Goal: Task Accomplishment & Management: Use online tool/utility

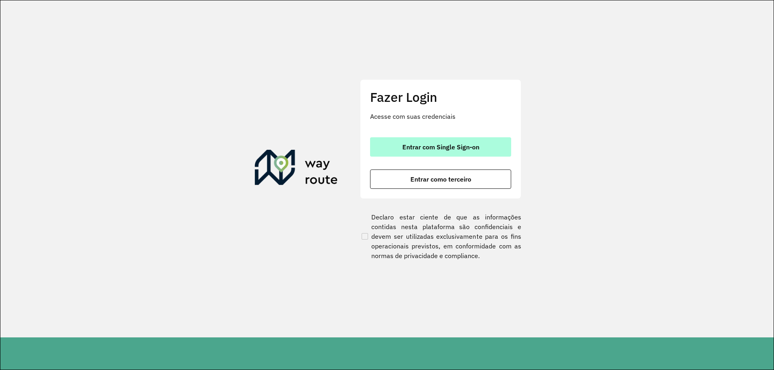
click at [404, 137] on button "Entrar com Single Sign-on" at bounding box center [440, 146] width 141 height 19
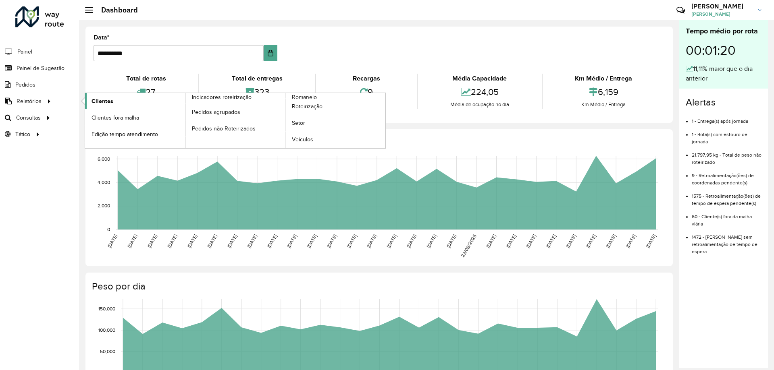
click at [111, 99] on span "Clientes" at bounding box center [102, 101] width 22 height 8
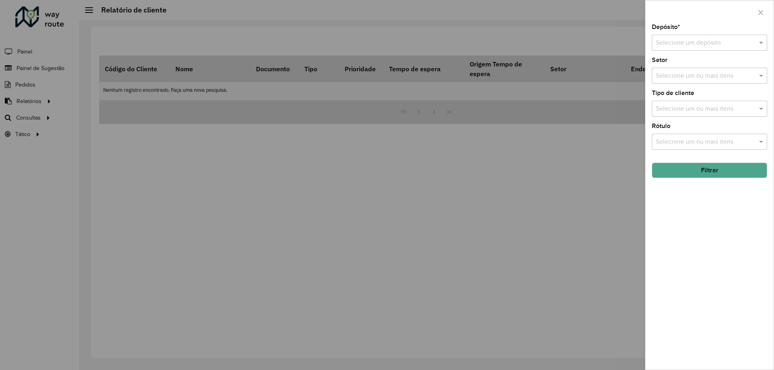
click at [704, 52] on div "Depósito * Selecione um depósito Setor Selecione um ou mais itens Tipo de clien…" at bounding box center [709, 197] width 128 height 346
click at [720, 46] on input "text" at bounding box center [701, 43] width 91 height 10
click at [683, 64] on span "CDD Cascavel" at bounding box center [675, 65] width 40 height 7
click at [719, 170] on button "Filtrar" at bounding box center [708, 170] width 115 height 15
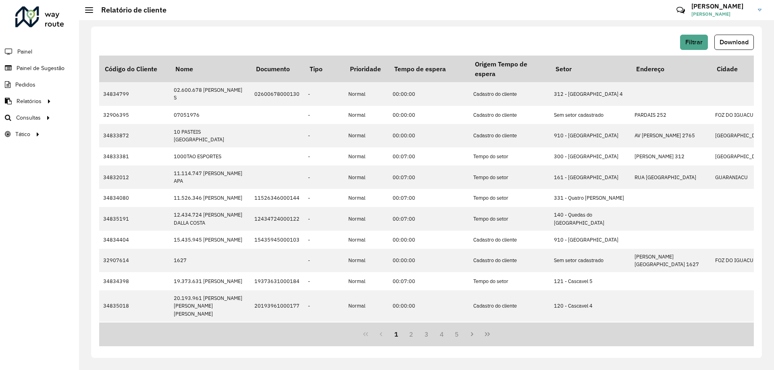
click at [736, 46] on button "Download" at bounding box center [733, 42] width 39 height 15
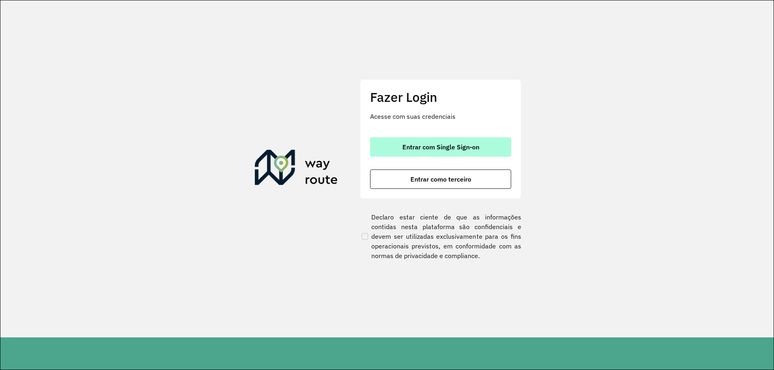
click at [456, 146] on span "Entrar com Single Sign-on" at bounding box center [440, 147] width 77 height 6
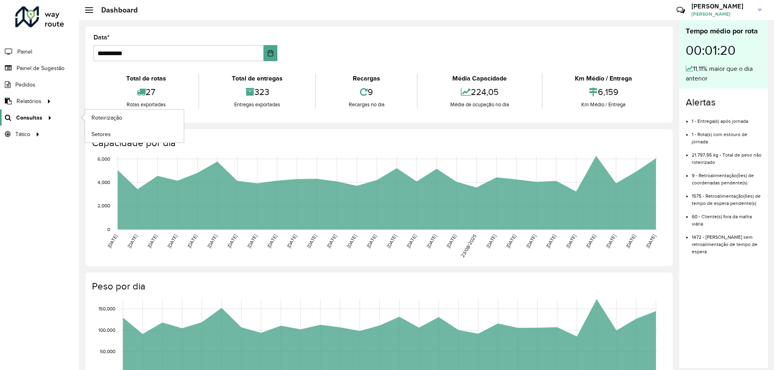
click at [24, 117] on span "Consultas" at bounding box center [29, 118] width 26 height 8
click at [104, 120] on span "Roteirização" at bounding box center [107, 118] width 33 height 8
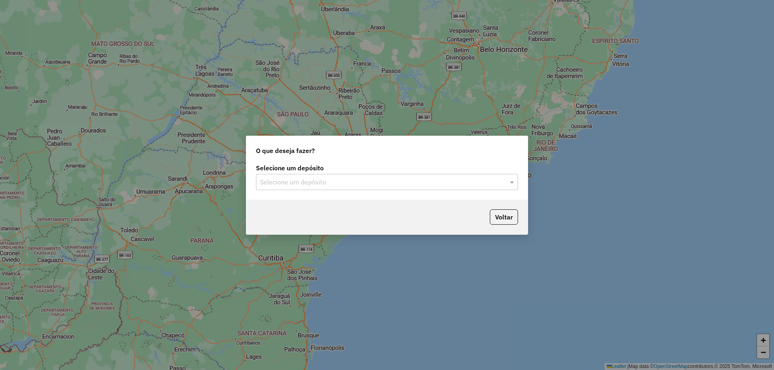
click at [275, 185] on input "text" at bounding box center [379, 183] width 238 height 10
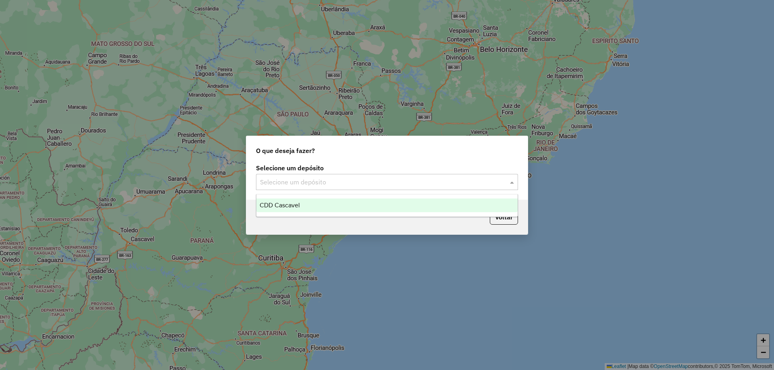
click at [275, 205] on span "CDD Cascavel" at bounding box center [279, 205] width 40 height 7
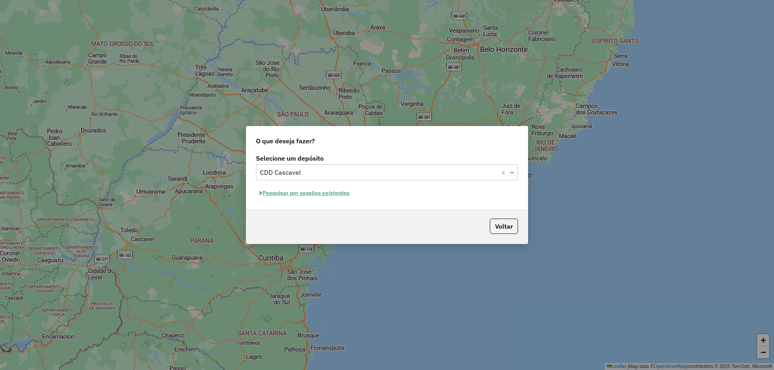
click at [332, 195] on button "Pesquisar por sessões existentes" at bounding box center [304, 193] width 97 height 12
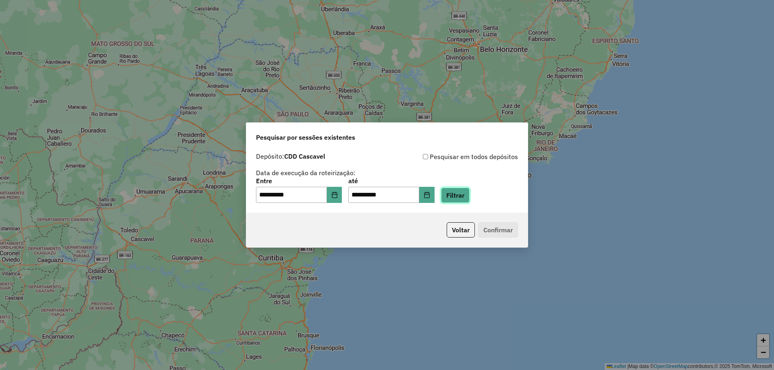
click at [469, 193] on button "Filtrar" at bounding box center [455, 195] width 29 height 15
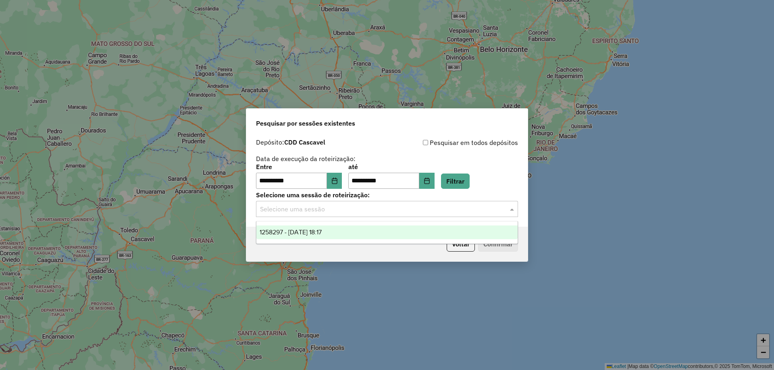
click at [406, 213] on input "text" at bounding box center [379, 210] width 238 height 10
click at [361, 229] on div "1258297 - 03/09/2025 18:17" at bounding box center [386, 233] width 261 height 14
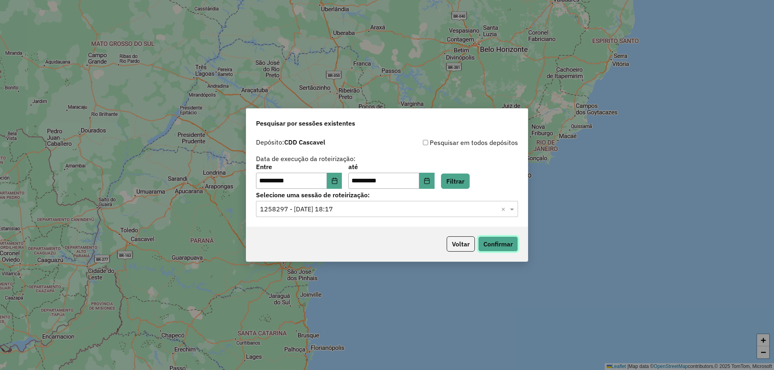
click at [515, 241] on button "Confirmar" at bounding box center [498, 243] width 40 height 15
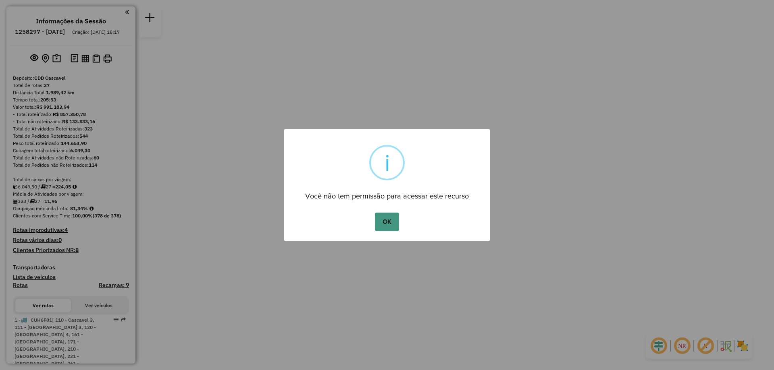
click at [383, 227] on button "OK" at bounding box center [387, 222] width 24 height 19
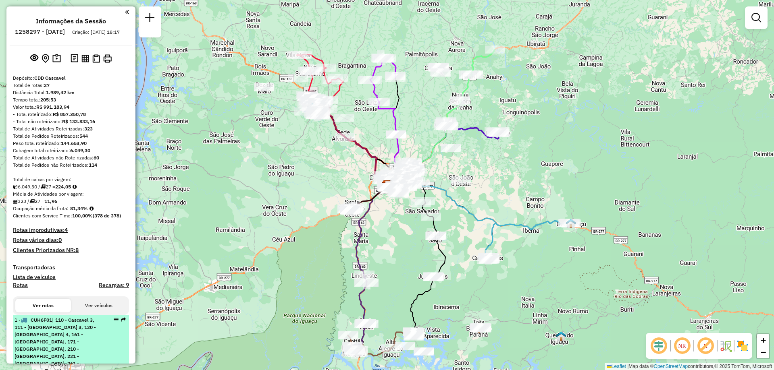
scroll to position [121, 0]
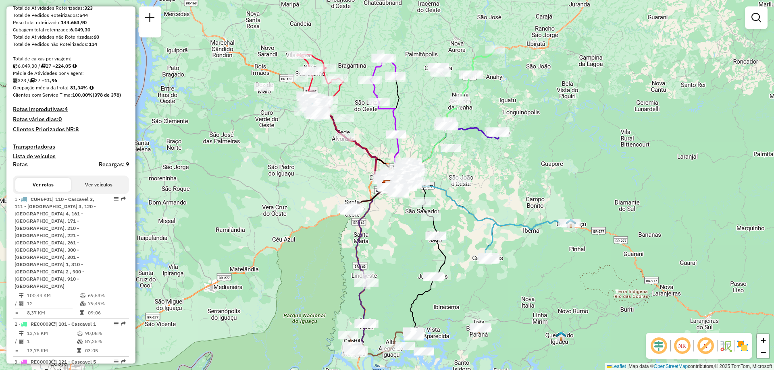
select select "**********"
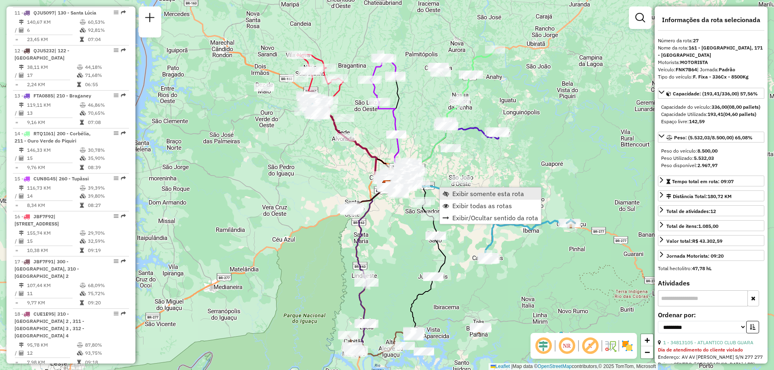
scroll to position [1412, 0]
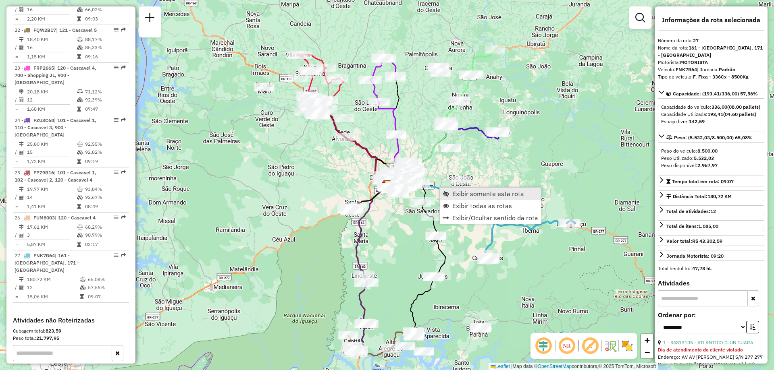
click at [467, 191] on span "Exibir somente esta rota" at bounding box center [488, 194] width 72 height 6
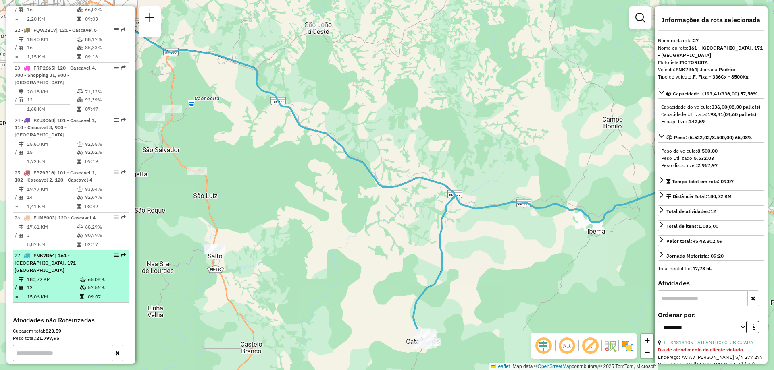
click at [64, 284] on td "12" at bounding box center [53, 288] width 53 height 8
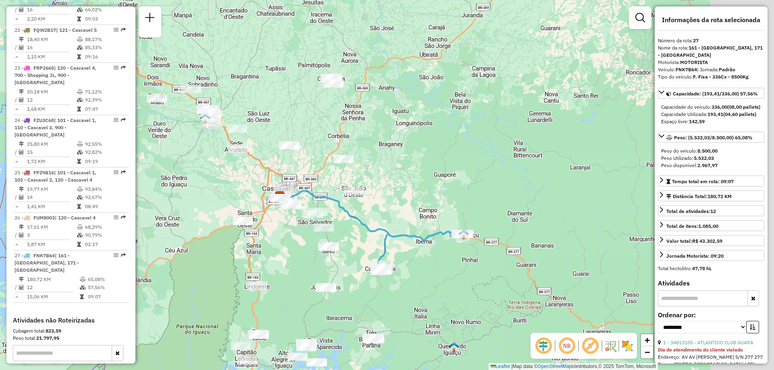
drag, startPoint x: 588, startPoint y: 242, endPoint x: 474, endPoint y: 249, distance: 114.6
click at [474, 249] on div "Janela de atendimento Grade de atendimento Capacidade Transportadoras Veículos …" at bounding box center [387, 185] width 774 height 370
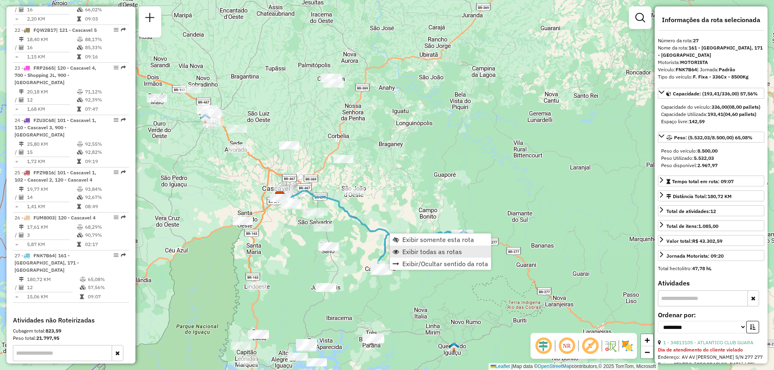
click at [414, 256] on link "Exibir todas as rotas" at bounding box center [440, 252] width 101 height 12
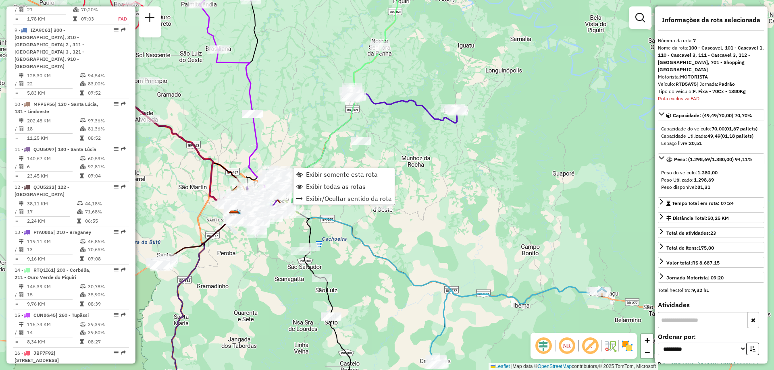
scroll to position [637, 0]
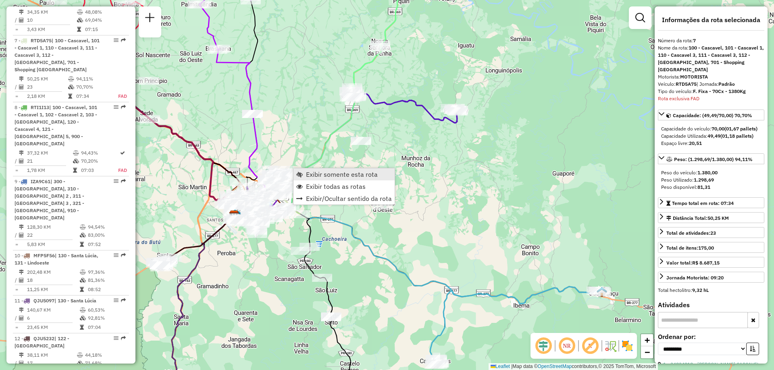
click at [323, 176] on span "Exibir somente esta rota" at bounding box center [342, 174] width 72 height 6
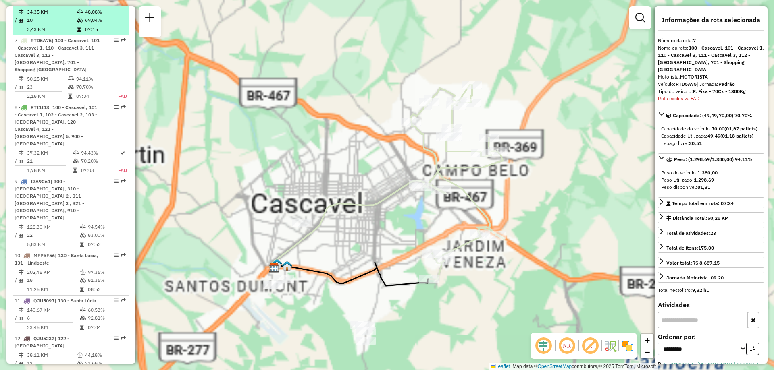
scroll to position [476, 0]
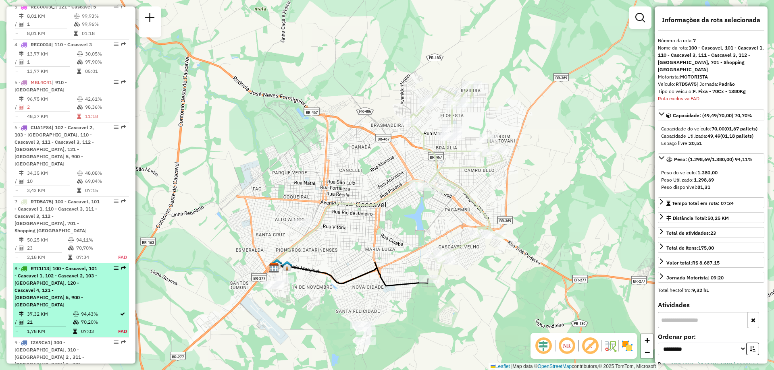
click at [46, 266] on span "| 100 - Cascavel, 101 - Cascavel 1, 102 - Cascavel 2, 103 - Cascavel, 120 - Cas…" at bounding box center [56, 287] width 83 height 42
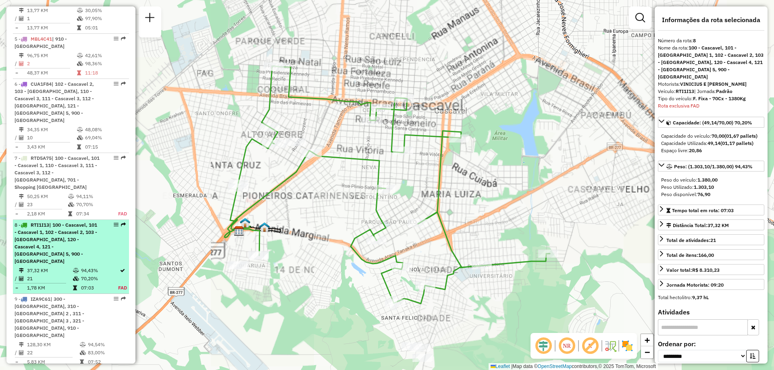
scroll to position [697, 0]
